Goal: Book appointment/travel/reservation

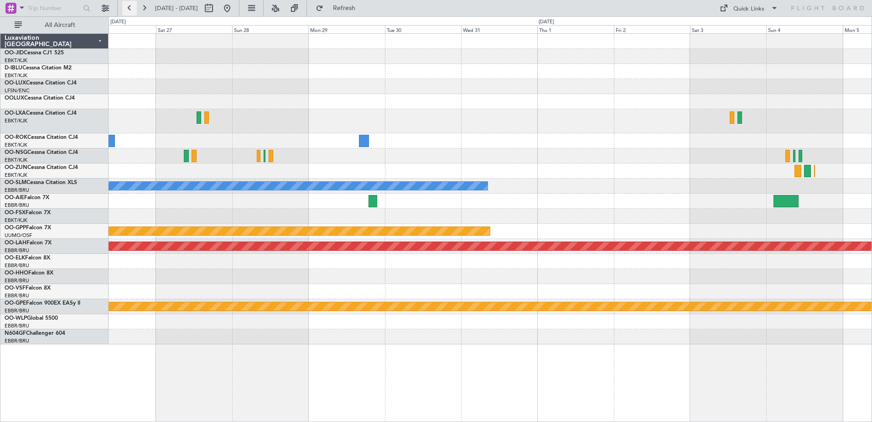
click at [128, 8] on button at bounding box center [129, 8] width 15 height 15
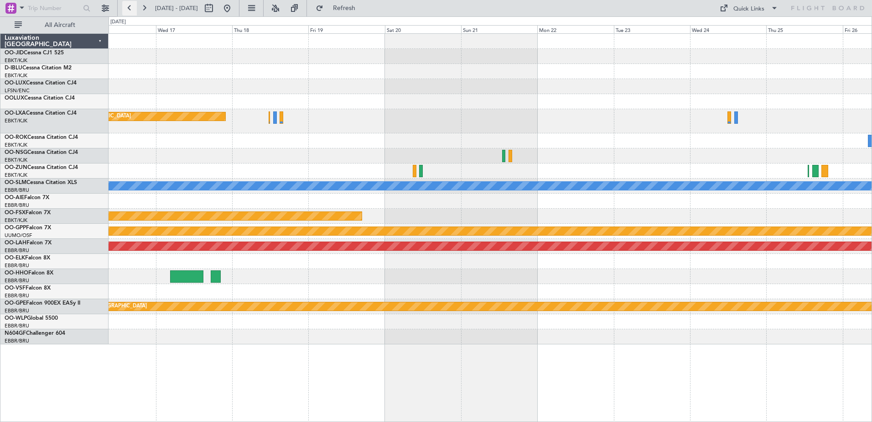
click at [128, 8] on button at bounding box center [129, 8] width 15 height 15
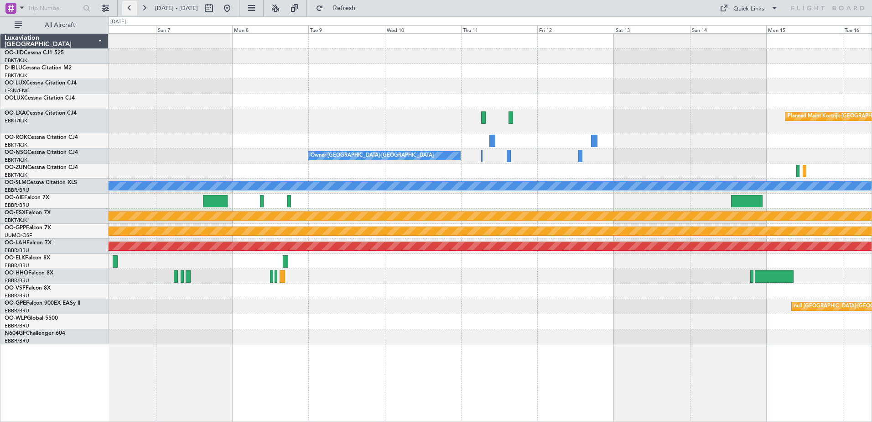
click at [128, 8] on button at bounding box center [129, 8] width 15 height 15
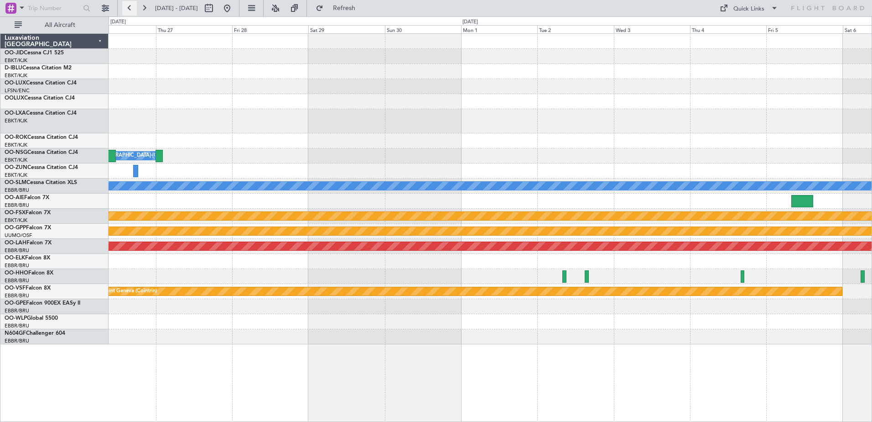
click at [128, 8] on button at bounding box center [129, 8] width 15 height 15
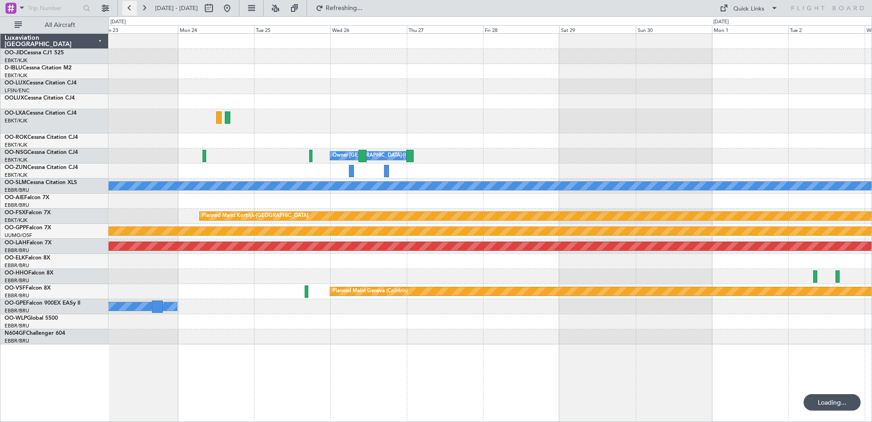
click at [128, 8] on button at bounding box center [129, 8] width 15 height 15
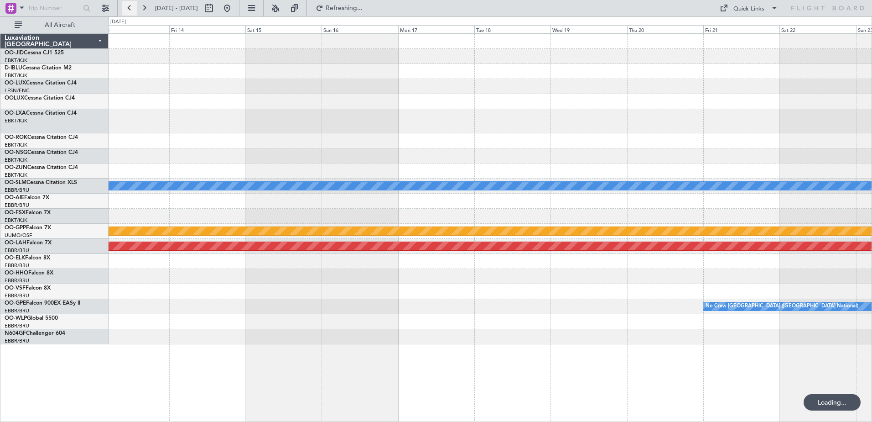
click at [128, 8] on button at bounding box center [129, 8] width 15 height 15
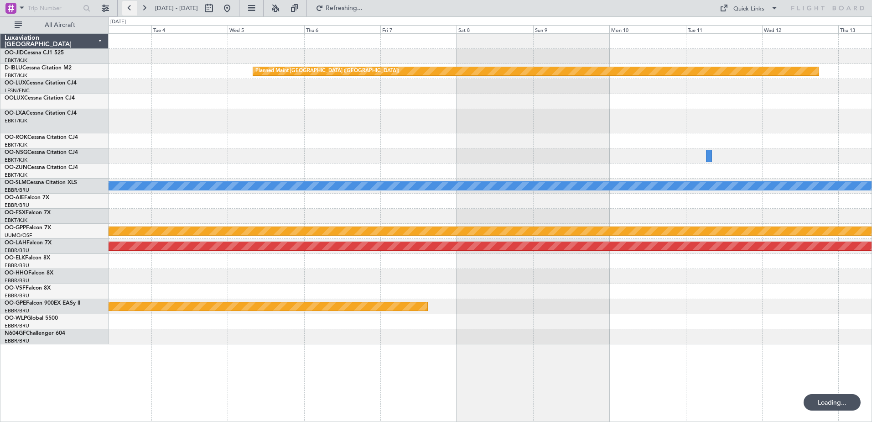
click at [128, 8] on button at bounding box center [129, 8] width 15 height 15
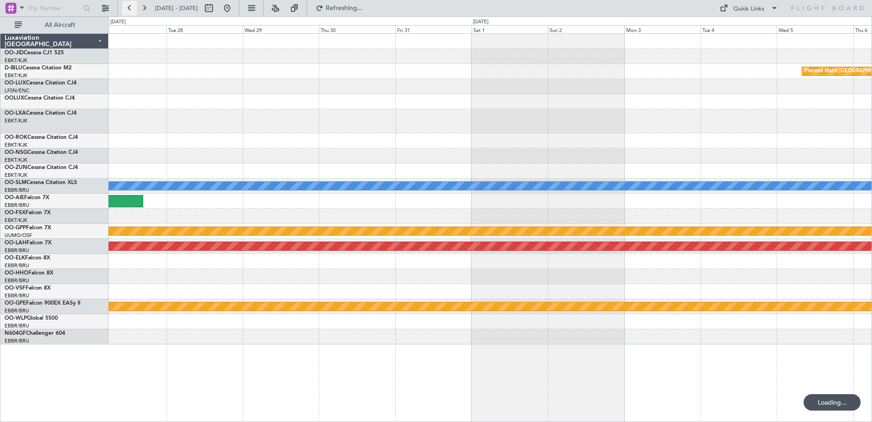
click at [128, 8] on button at bounding box center [129, 8] width 15 height 15
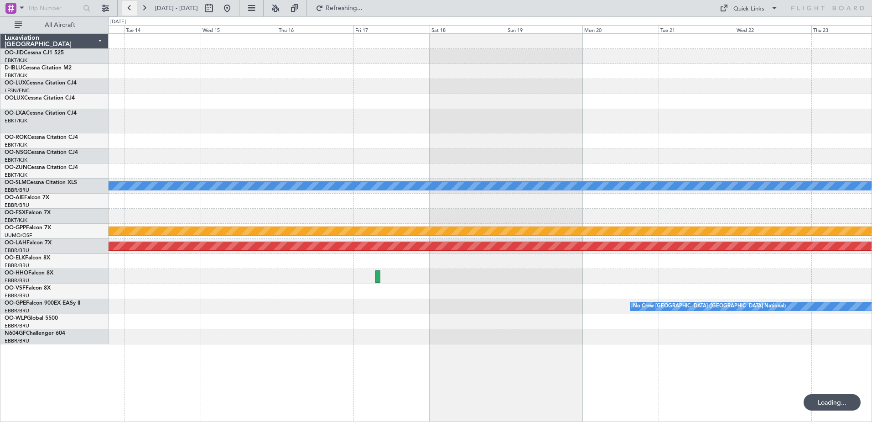
click at [128, 8] on button at bounding box center [129, 8] width 15 height 15
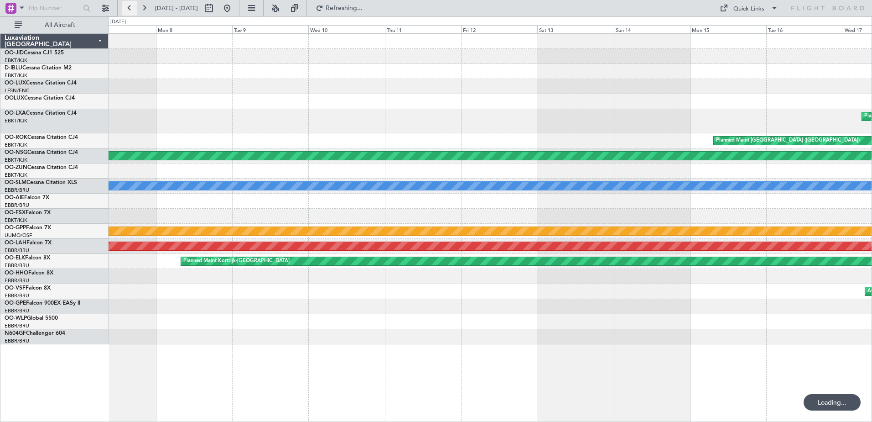
click at [128, 8] on button at bounding box center [129, 8] width 15 height 15
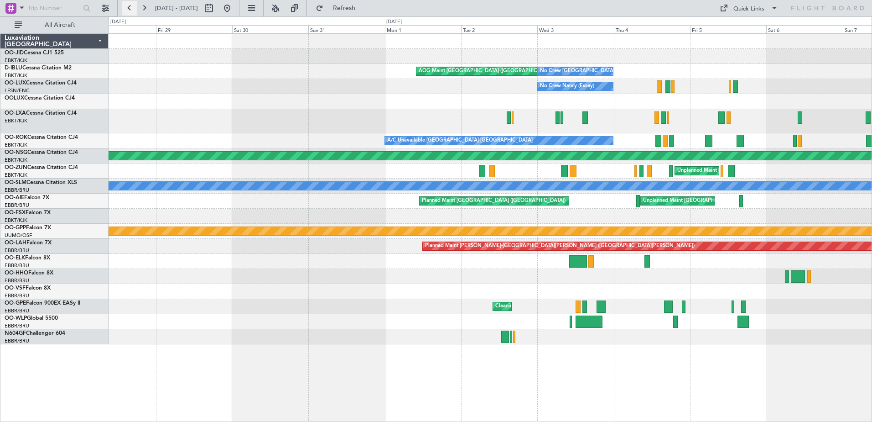
click at [126, 7] on button at bounding box center [129, 8] width 15 height 15
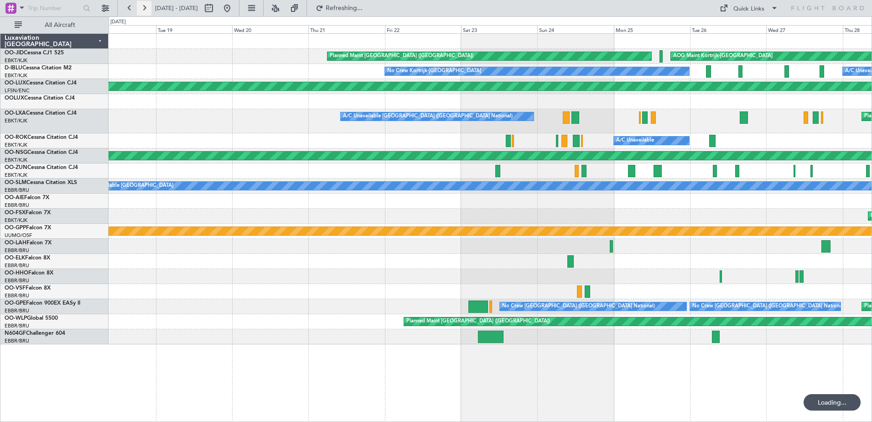
click at [148, 3] on button at bounding box center [144, 8] width 15 height 15
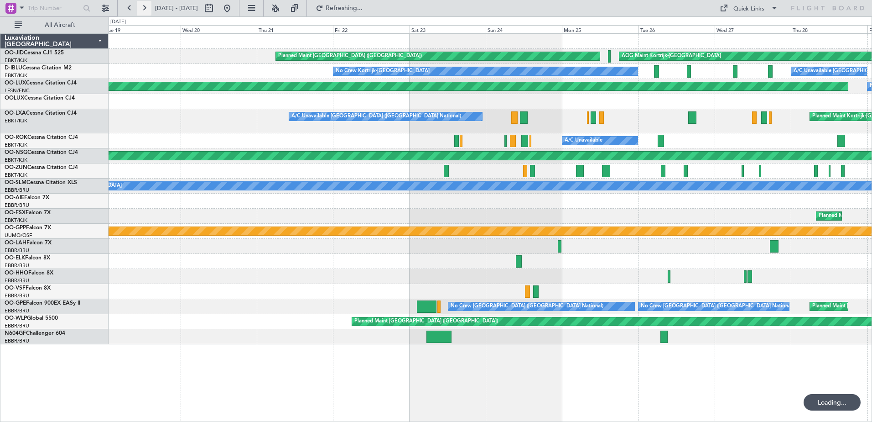
click at [148, 3] on button at bounding box center [144, 8] width 15 height 15
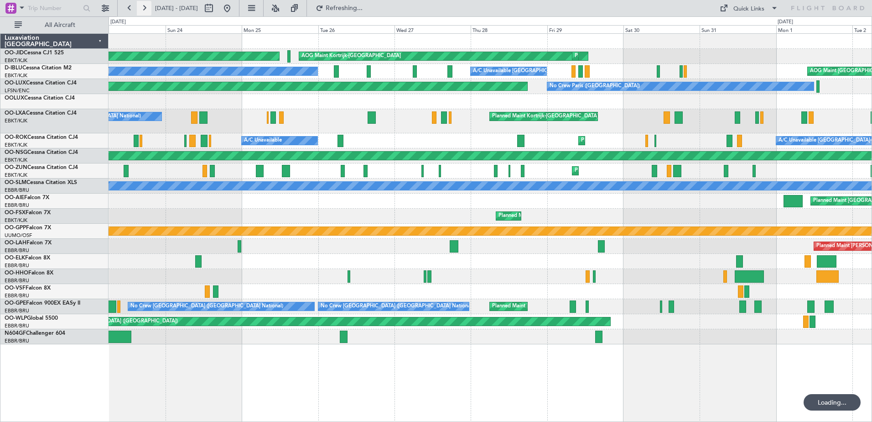
click at [148, 3] on button at bounding box center [144, 8] width 15 height 15
